Goal: Task Accomplishment & Management: Use online tool/utility

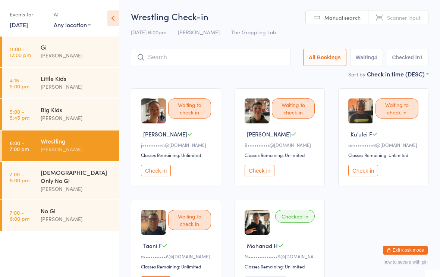
click at [168, 60] on input "search" at bounding box center [211, 57] width 160 height 17
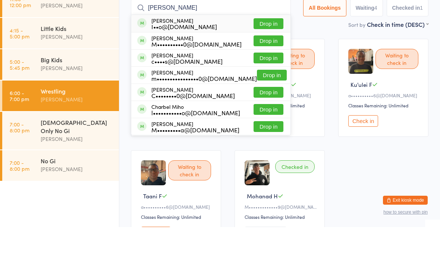
type input "[PERSON_NAME]"
click at [188, 74] on div "I••o@[DOMAIN_NAME]" at bounding box center [185, 77] width 66 height 6
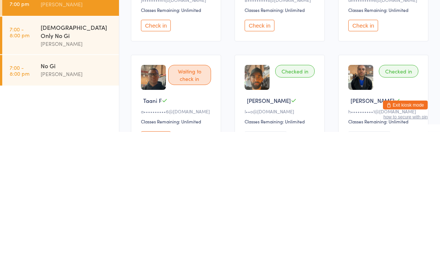
click at [291, 210] on div "Checked in" at bounding box center [295, 216] width 40 height 13
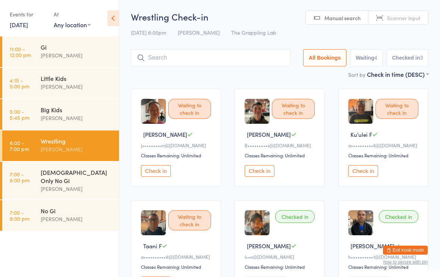
click at [172, 60] on input "search" at bounding box center [211, 57] width 160 height 17
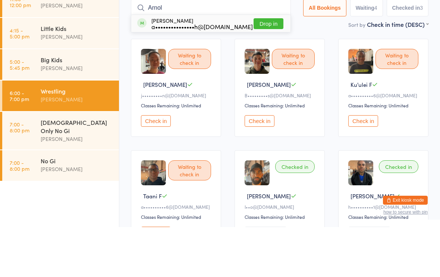
type input "Arnol"
click at [257, 68] on button "Drop in" at bounding box center [269, 73] width 30 height 11
click at [259, 32] on main "Wrestling Check-in 17 Sep 6:00pm Nathan Ellery The Grappling Lab Manual search …" at bounding box center [280, 213] width 298 height 406
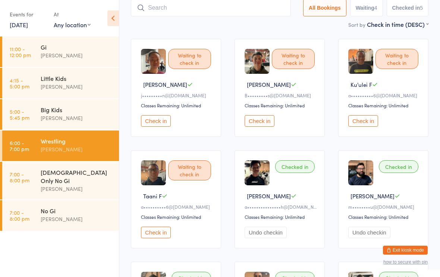
click at [248, 16] on input "search" at bounding box center [211, 7] width 160 height 17
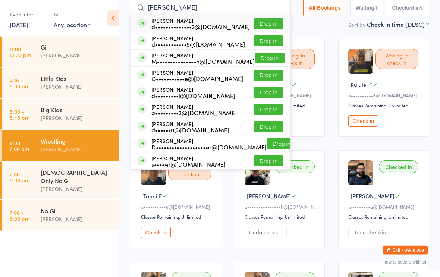
type input "Daniell"
click at [264, 27] on button "Drop in" at bounding box center [269, 24] width 30 height 11
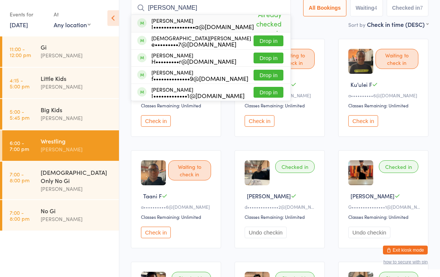
type input "Isabell"
click at [410, 99] on div "a••••••••••6@[DOMAIN_NAME]" at bounding box center [385, 96] width 72 height 6
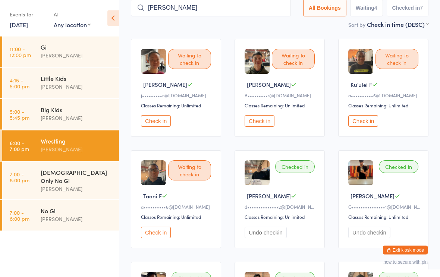
scroll to position [0, 0]
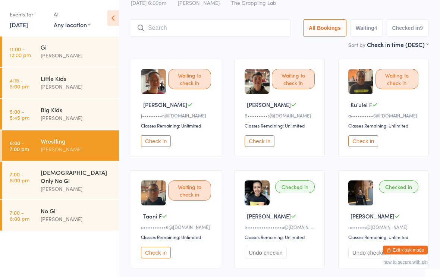
click at [268, 139] on button "Check in" at bounding box center [260, 142] width 30 height 12
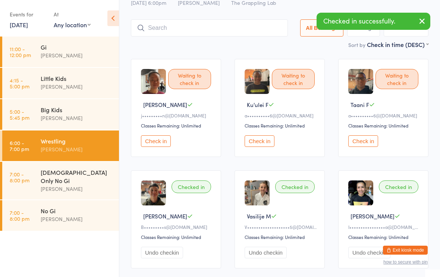
click at [179, 34] on input "search" at bounding box center [209, 27] width 157 height 17
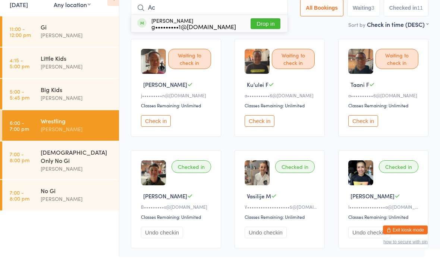
type input "A"
type input "Assem"
click at [262, 39] on button "Drop in" at bounding box center [266, 44] width 30 height 11
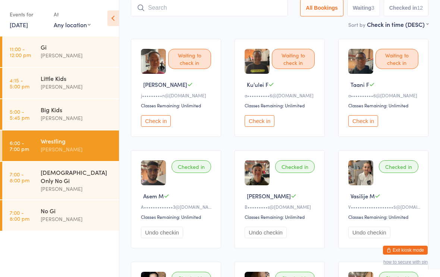
click at [181, 4] on input "search" at bounding box center [209, 7] width 157 height 17
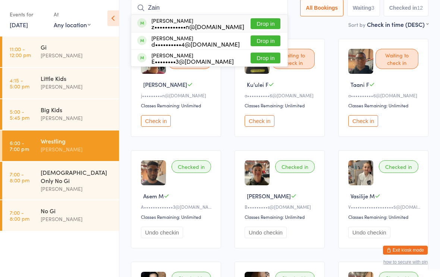
type input "Zain"
click at [262, 19] on button "Drop in" at bounding box center [266, 23] width 30 height 11
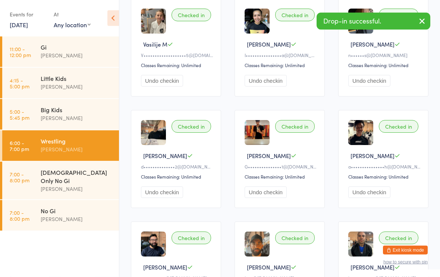
scroll to position [314, 0]
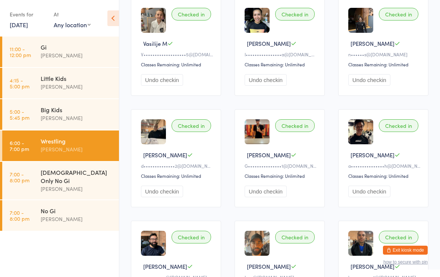
click at [179, 86] on button "Undo checkin" at bounding box center [162, 80] width 42 height 12
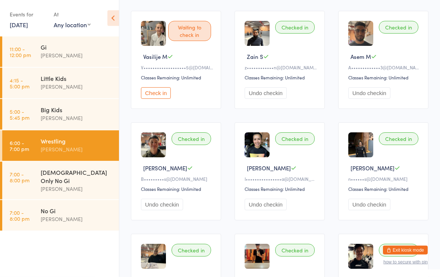
scroll to position [0, 0]
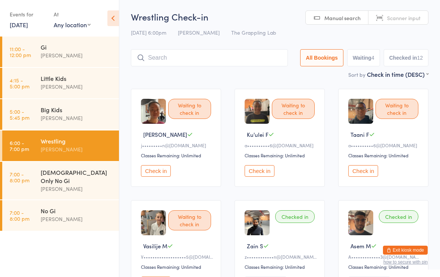
click at [182, 59] on input "search" at bounding box center [209, 57] width 157 height 17
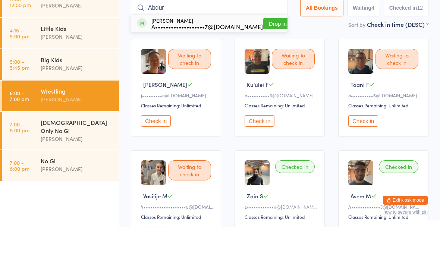
type input "Abdur"
click at [266, 65] on div "[PERSON_NAME] A•••••••••••••••••••7@[DOMAIN_NAME] Drop in" at bounding box center [209, 73] width 156 height 17
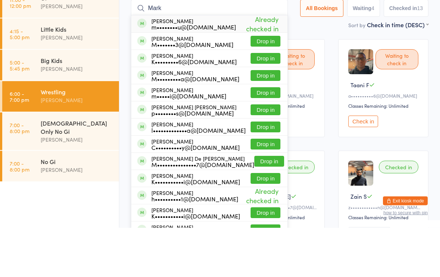
type input "Mark"
click at [260, 85] on button "Drop in" at bounding box center [266, 90] width 30 height 11
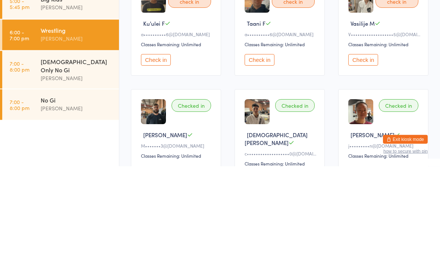
click at [116, 162] on div "[DEMOGRAPHIC_DATA] Only No Gi [PERSON_NAME]" at bounding box center [80, 181] width 78 height 38
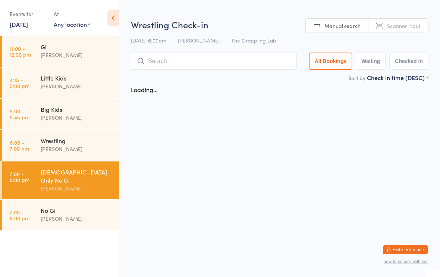
scroll to position [0, 0]
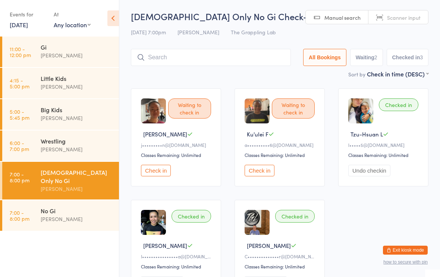
click at [232, 64] on input "search" at bounding box center [211, 57] width 160 height 17
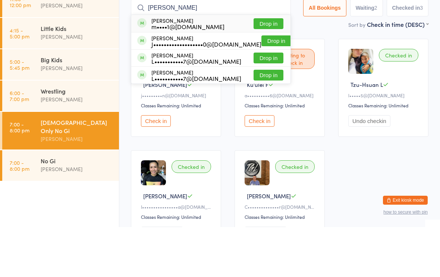
type input "[PERSON_NAME]"
click at [266, 68] on button "Drop in" at bounding box center [269, 73] width 30 height 11
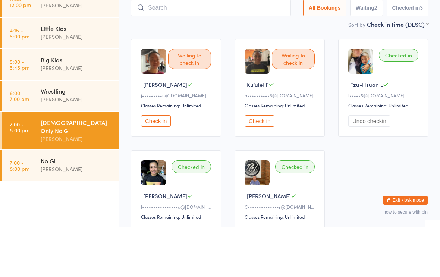
scroll to position [50, 0]
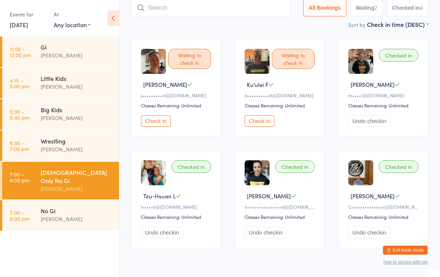
click at [171, 4] on input "search" at bounding box center [211, 7] width 160 height 17
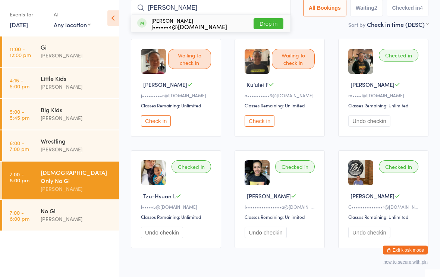
type input "[PERSON_NAME]"
click at [262, 23] on button "Drop in" at bounding box center [269, 24] width 30 height 11
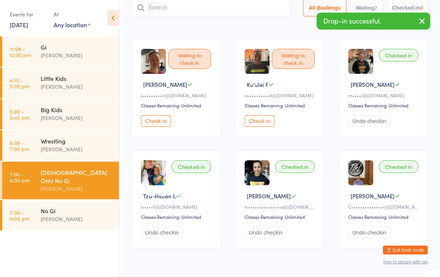
scroll to position [50, 0]
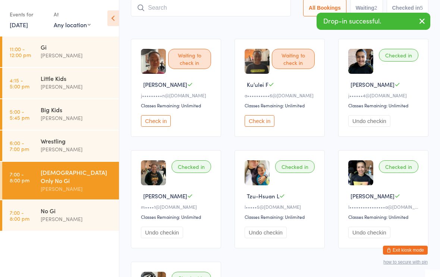
click at [200, 16] on input "search" at bounding box center [211, 7] width 160 height 17
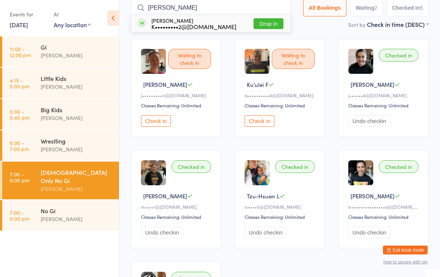
type input "[PERSON_NAME]"
click at [193, 22] on div "[PERSON_NAME] K•••••••••2@[DOMAIN_NAME]" at bounding box center [194, 24] width 85 height 12
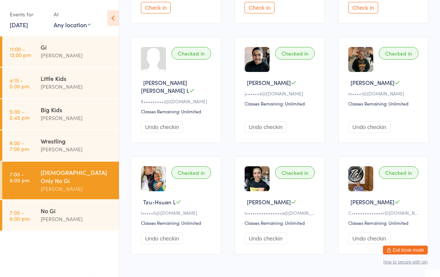
scroll to position [0, 0]
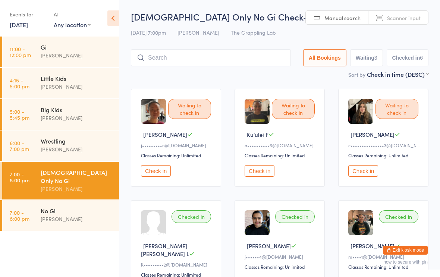
click at [257, 59] on input "search" at bounding box center [211, 57] width 160 height 17
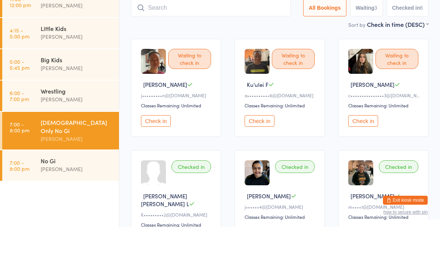
click at [418, 91] on div "Waiting to check in [PERSON_NAME] M c•••••••••••••••3@[DOMAIN_NAME] Classes Rem…" at bounding box center [383, 138] width 90 height 98
